Goal: Task Accomplishment & Management: Use online tool/utility

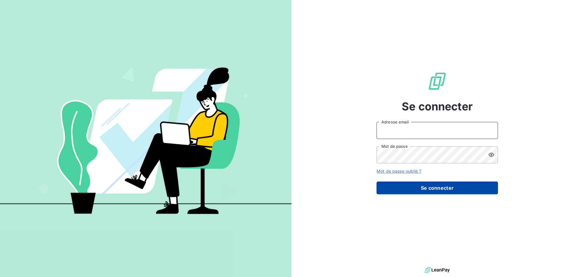
type input "[EMAIL_ADDRESS][DOMAIN_NAME]"
click at [434, 188] on button "Se connecter" at bounding box center [438, 187] width 122 height 13
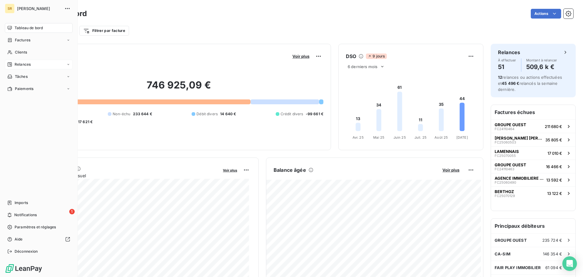
click at [17, 62] on span "Relances" at bounding box center [23, 64] width 16 height 5
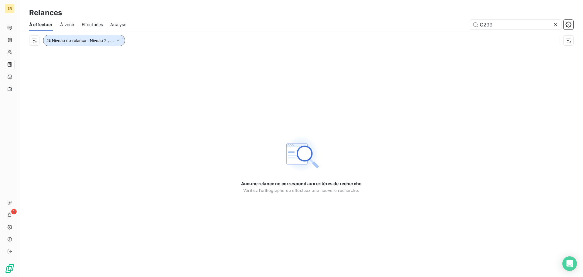
click at [117, 39] on icon "button" at bounding box center [118, 40] width 6 height 6
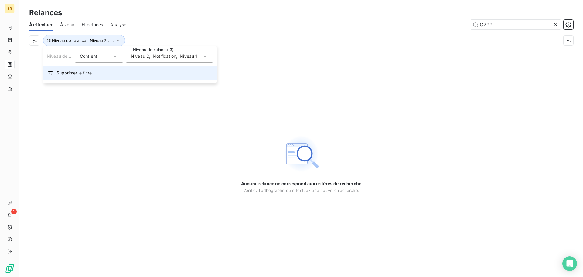
click at [77, 73] on span "Supprimer le filtre" at bounding box center [74, 73] width 35 height 6
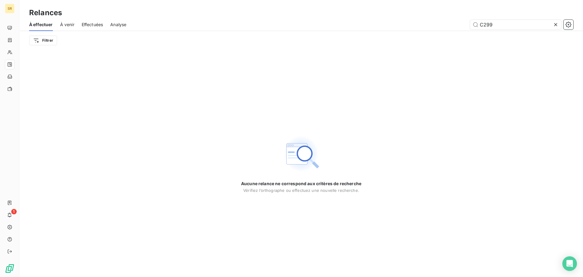
click at [70, 23] on span "À venir" at bounding box center [67, 25] width 14 height 6
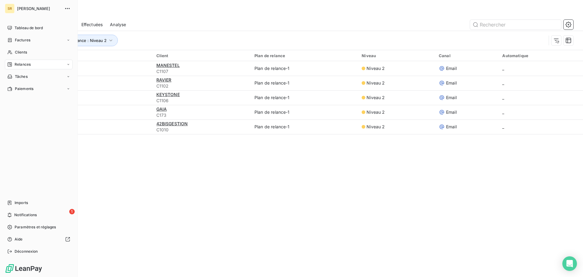
click at [28, 63] on span "Relances" at bounding box center [23, 64] width 16 height 5
click at [32, 74] on span "À effectuer" at bounding box center [25, 76] width 20 height 5
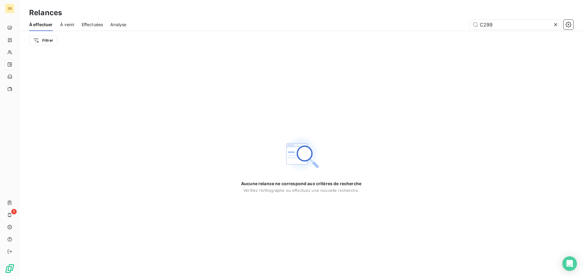
click at [64, 24] on span "À venir" at bounding box center [67, 25] width 14 height 6
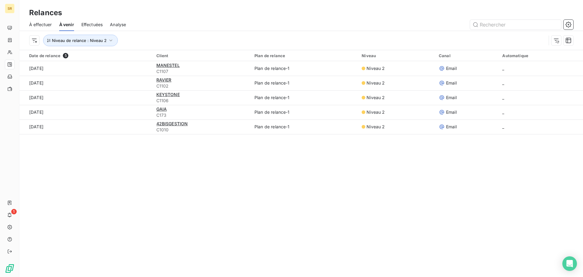
click at [92, 27] on span "Effectuées" at bounding box center [92, 25] width 22 height 6
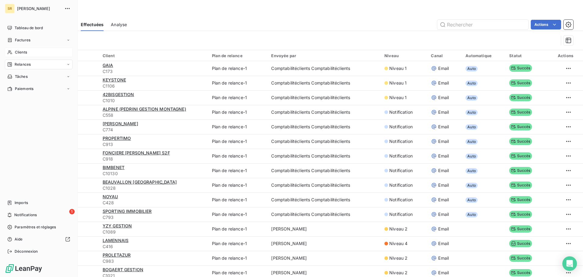
click at [20, 54] on span "Clients" at bounding box center [21, 52] width 12 height 5
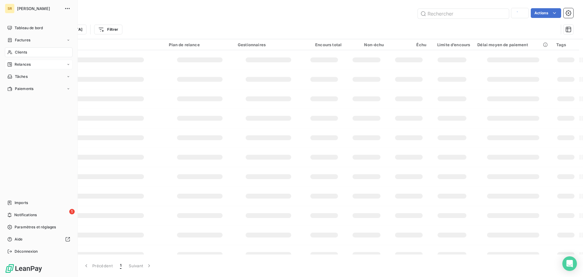
click at [25, 64] on span "Relances" at bounding box center [23, 64] width 16 height 5
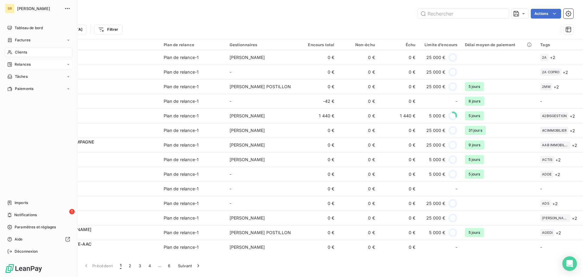
click at [19, 65] on span "Relances" at bounding box center [23, 64] width 16 height 5
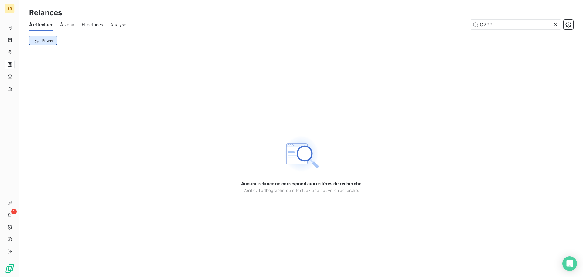
click at [53, 39] on html "SR 1 Relances À effectuer À venir Effectuées Analyse C299 Filtrer Aucune relanc…" at bounding box center [291, 138] width 583 height 277
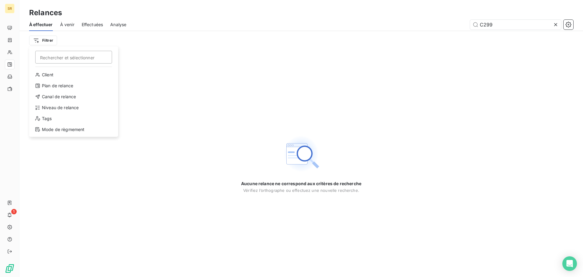
click at [48, 39] on html "SR 1 Relances À effectuer À venir Effectuées Analyse C299 Filtrer Rechercher et…" at bounding box center [291, 138] width 583 height 277
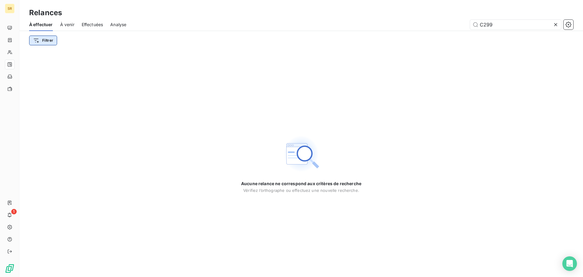
click at [49, 39] on html "SR 1 Relances À effectuer À venir Effectuées Analyse C299 Filtrer Aucune relanc…" at bounding box center [291, 138] width 583 height 277
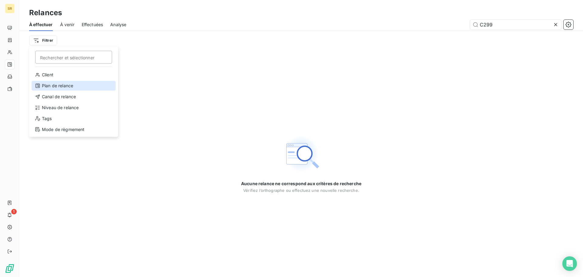
click at [71, 89] on div "Plan de relance" at bounding box center [74, 86] width 84 height 10
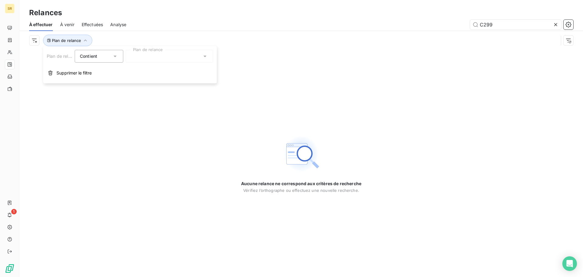
click at [207, 55] on icon at bounding box center [205, 56] width 6 height 6
click at [182, 70] on li "Plan de relance-1" at bounding box center [170, 69] width 88 height 11
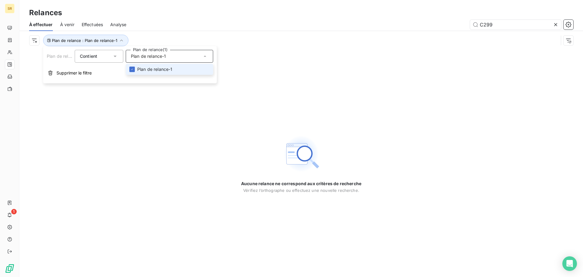
click at [146, 69] on span "Plan de relance-1" at bounding box center [154, 69] width 35 height 6
click at [153, 67] on span "Plan de relance-1" at bounding box center [154, 69] width 35 height 6
click at [77, 75] on span "Supprimer le filtre" at bounding box center [74, 73] width 35 height 6
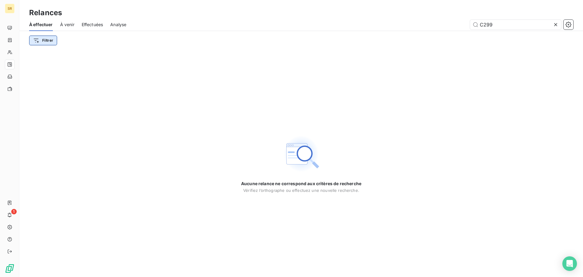
click at [46, 39] on html "SR 1 Relances À effectuer À venir Effectuées Analyse C299 Filtrer Aucune relanc…" at bounding box center [291, 138] width 583 height 277
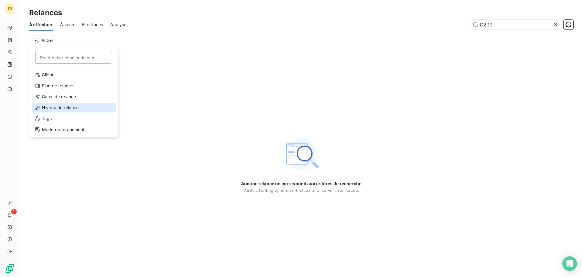
click at [74, 106] on div "Niveau de relance" at bounding box center [74, 108] width 84 height 10
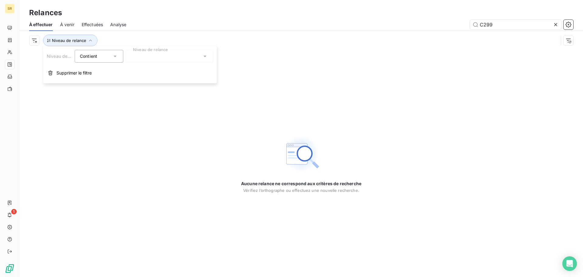
click at [170, 58] on div at bounding box center [170, 56] width 88 height 13
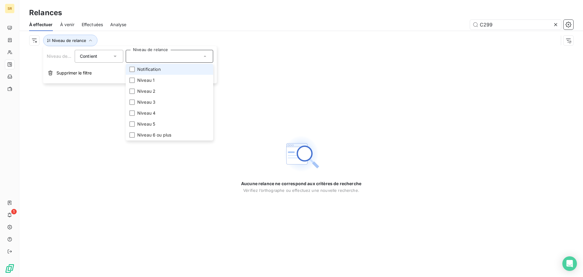
click at [157, 71] on span "Notification" at bounding box center [148, 69] width 23 height 6
click at [152, 79] on span "Niveau 1" at bounding box center [145, 80] width 17 height 6
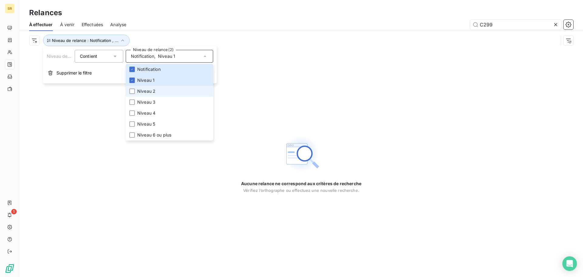
click at [154, 91] on span "Niveau 2" at bounding box center [146, 91] width 18 height 6
click at [92, 123] on div "Aucune relance ne correspond aux critères de recherche [PERSON_NAME] l’orthogra…" at bounding box center [301, 163] width 564 height 227
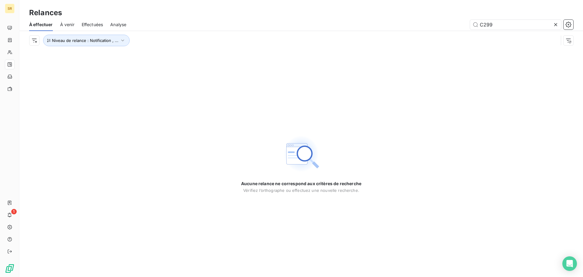
click at [66, 24] on span "À venir" at bounding box center [67, 25] width 14 height 6
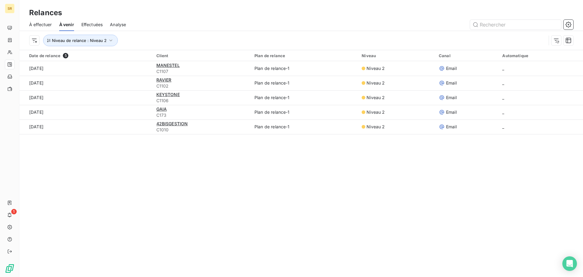
click at [46, 24] on span "À effectuer" at bounding box center [40, 25] width 23 height 6
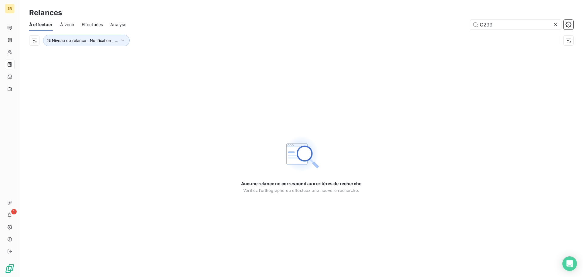
click at [74, 24] on span "À venir" at bounding box center [67, 25] width 14 height 6
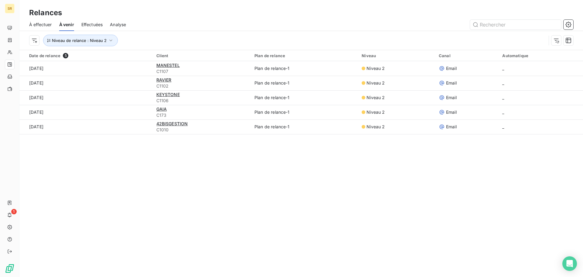
click at [45, 23] on span "À effectuer" at bounding box center [40, 25] width 23 height 6
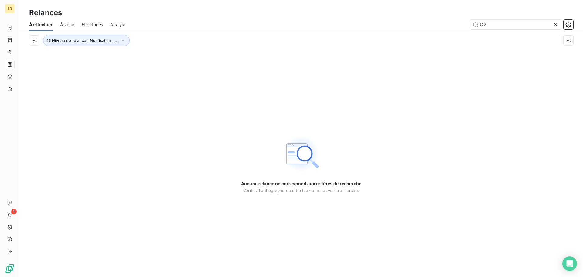
type input "C"
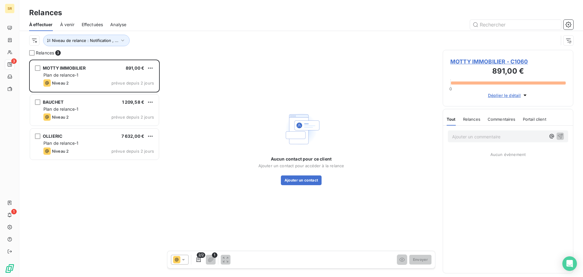
scroll to position [213, 126]
